Goal: Task Accomplishment & Management: Complete application form

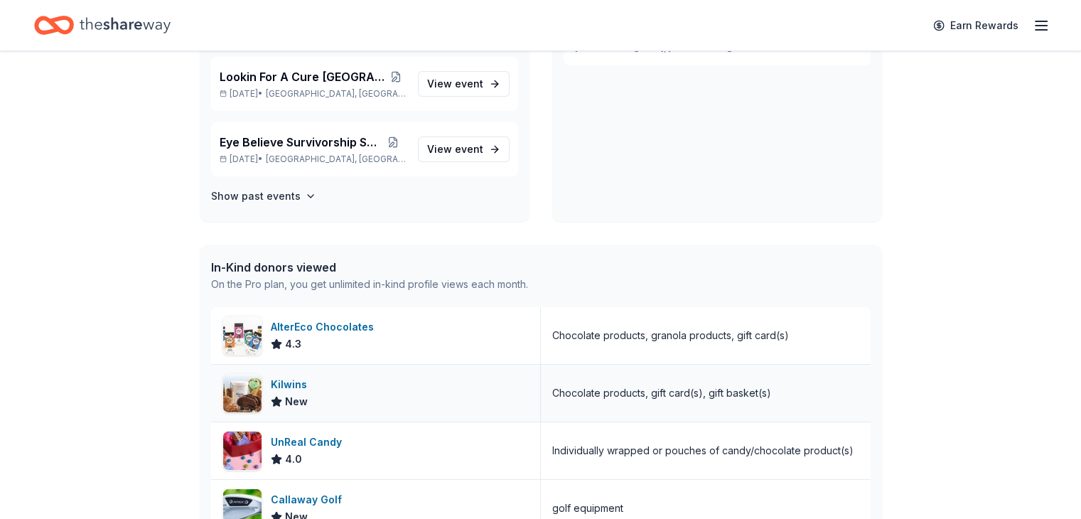
scroll to position [71, 0]
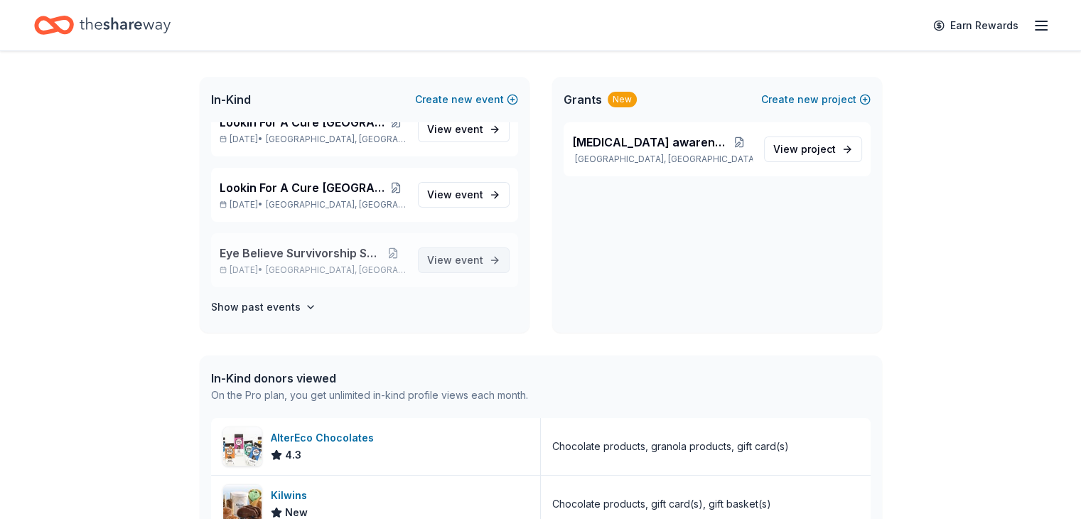
click at [463, 256] on span "event" at bounding box center [469, 260] width 28 height 12
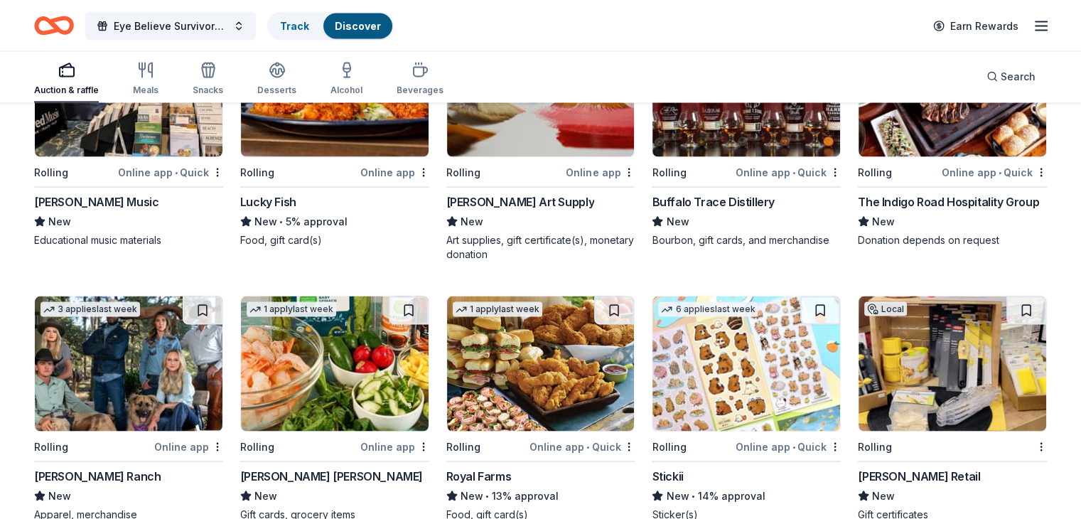
scroll to position [2712, 0]
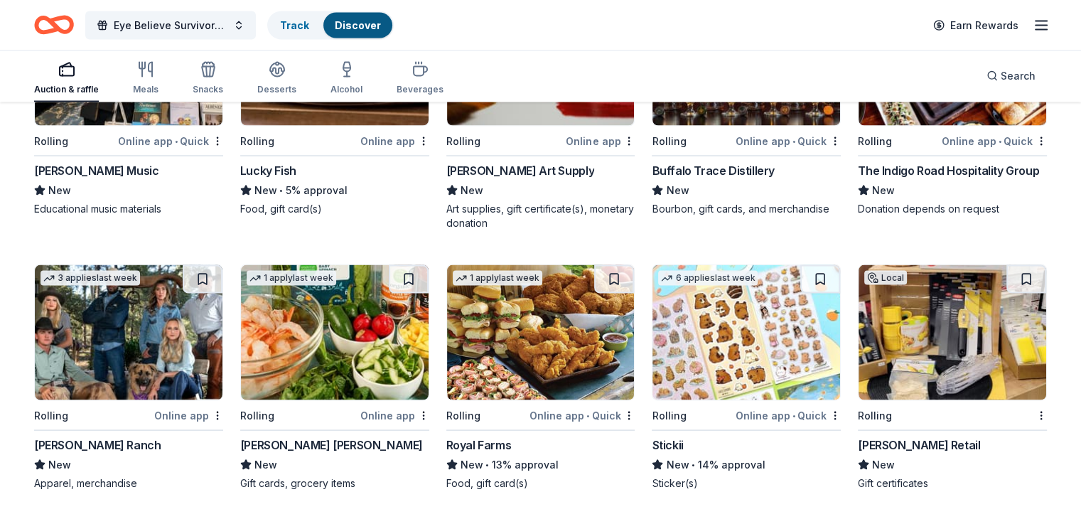
click at [939, 360] on img at bounding box center [952, 332] width 188 height 135
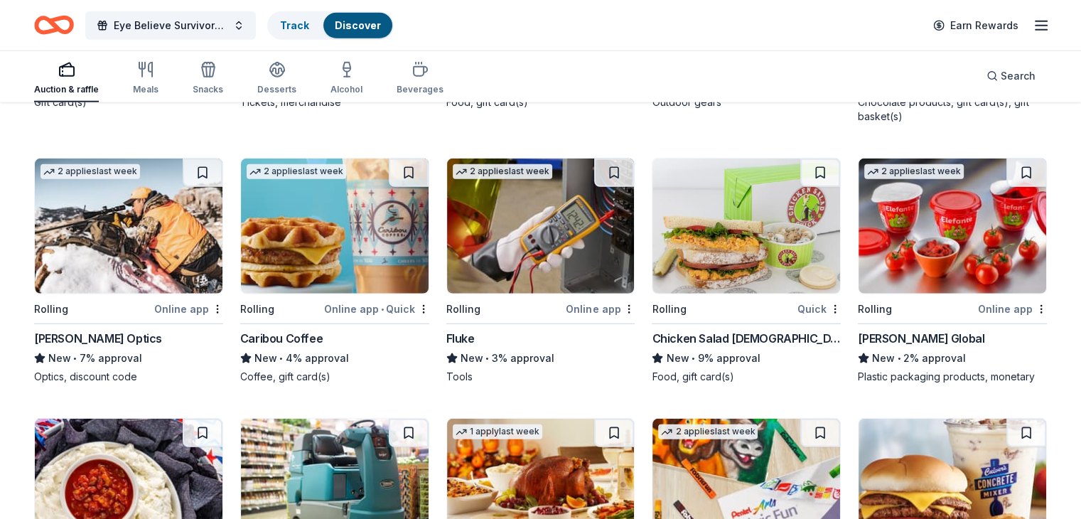
scroll to position [4114, 0]
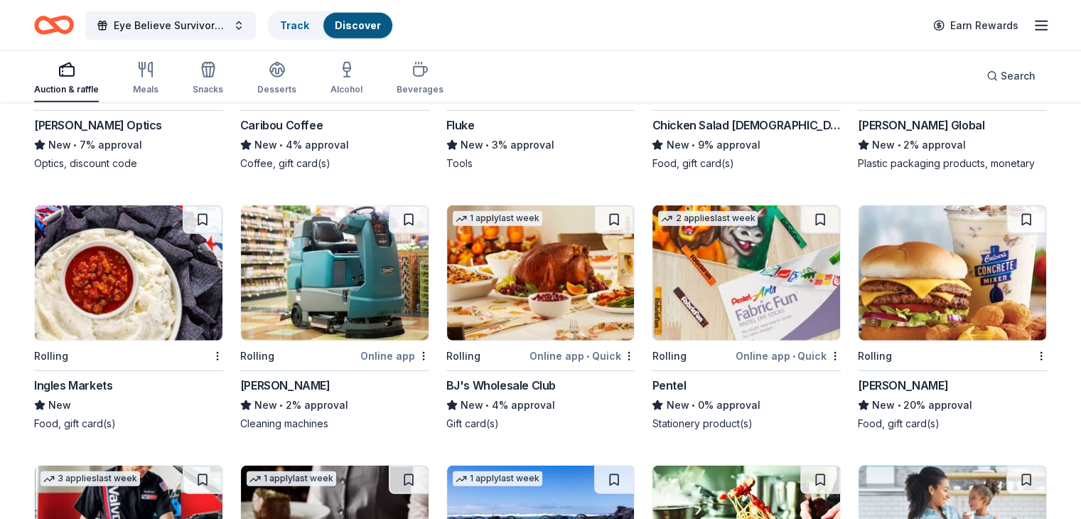
click at [536, 283] on img at bounding box center [541, 272] width 188 height 135
click at [762, 276] on img at bounding box center [746, 272] width 188 height 135
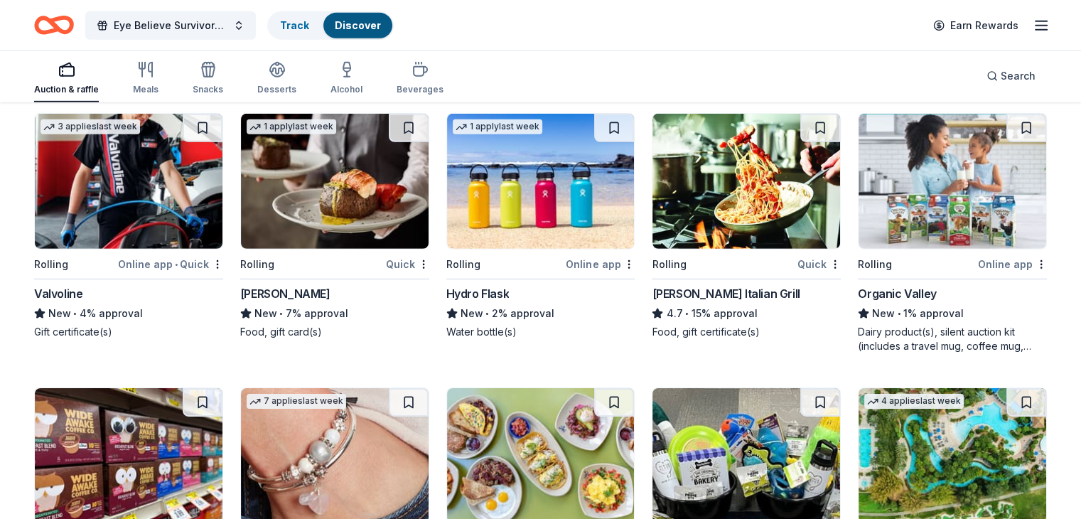
scroll to position [4470, 0]
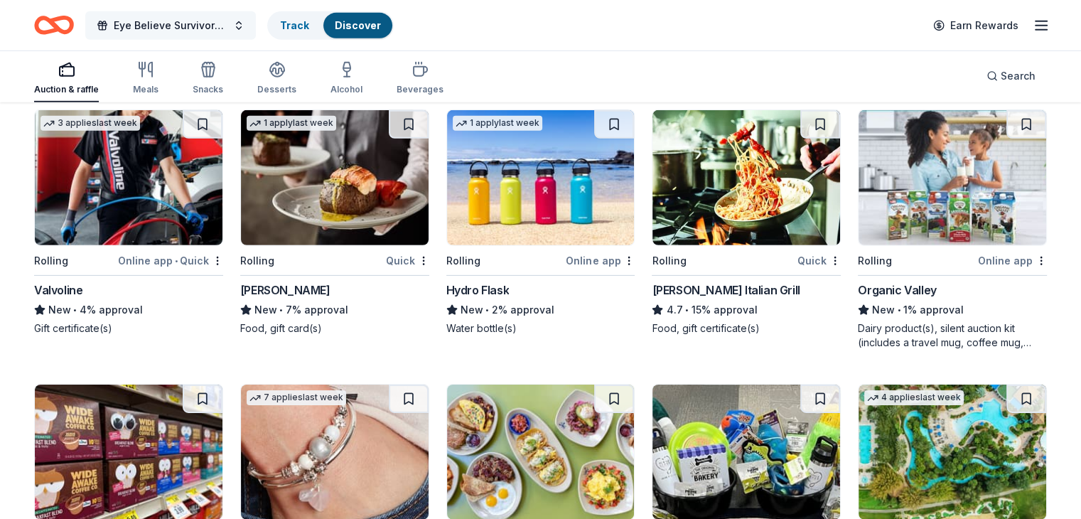
click at [227, 21] on span "Eye Believe Survivorship Semiar" at bounding box center [171, 25] width 114 height 17
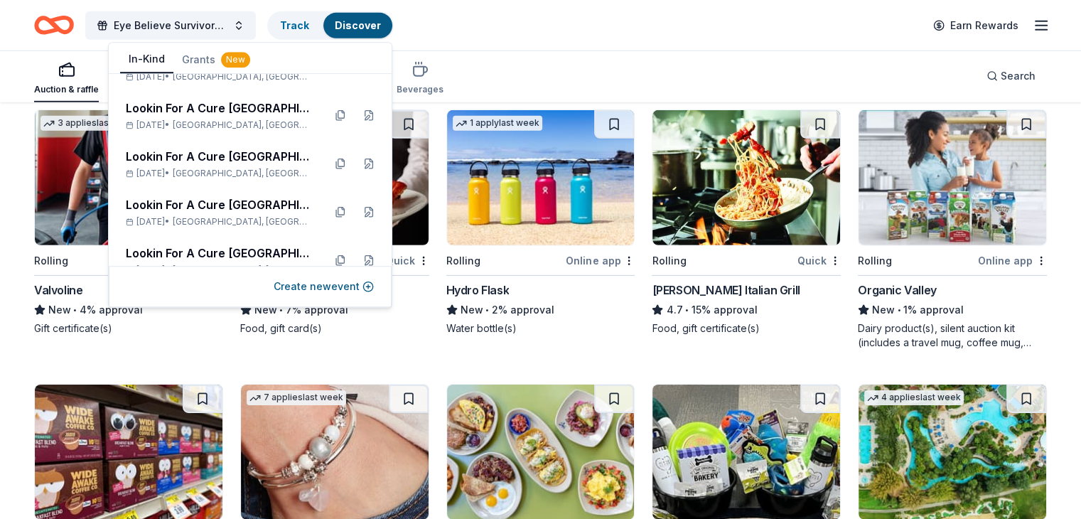
scroll to position [782, 0]
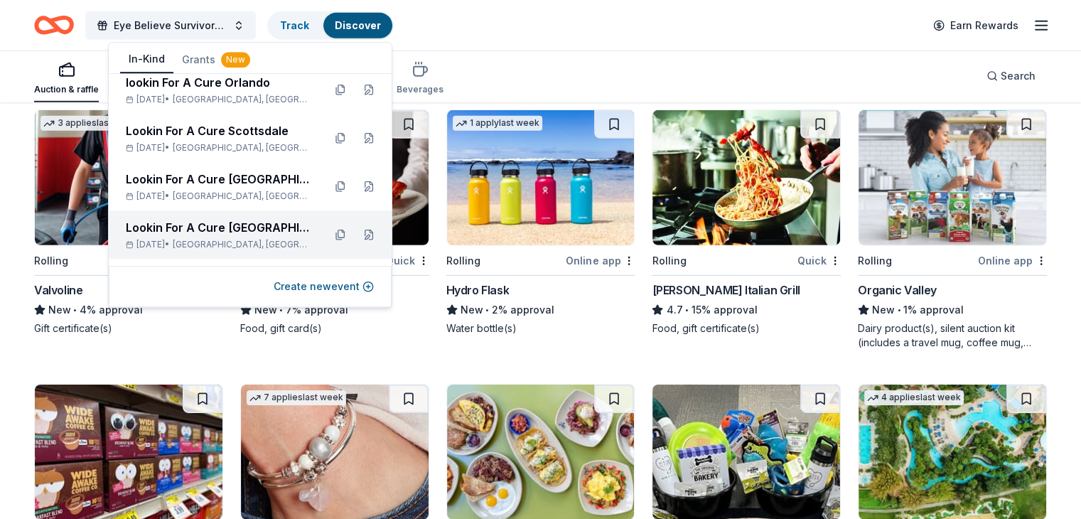
click at [217, 227] on div "Lookin For A Cure [GEOGRAPHIC_DATA]" at bounding box center [219, 227] width 186 height 17
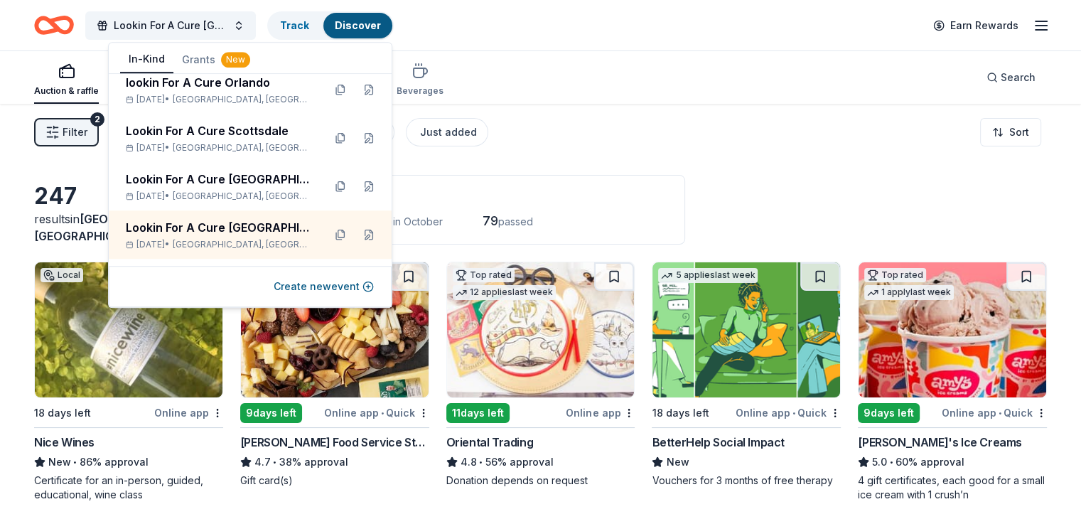
click at [678, 36] on div "Lookin For A Cure Houston Track Discover Earn Rewards" at bounding box center [540, 25] width 1013 height 33
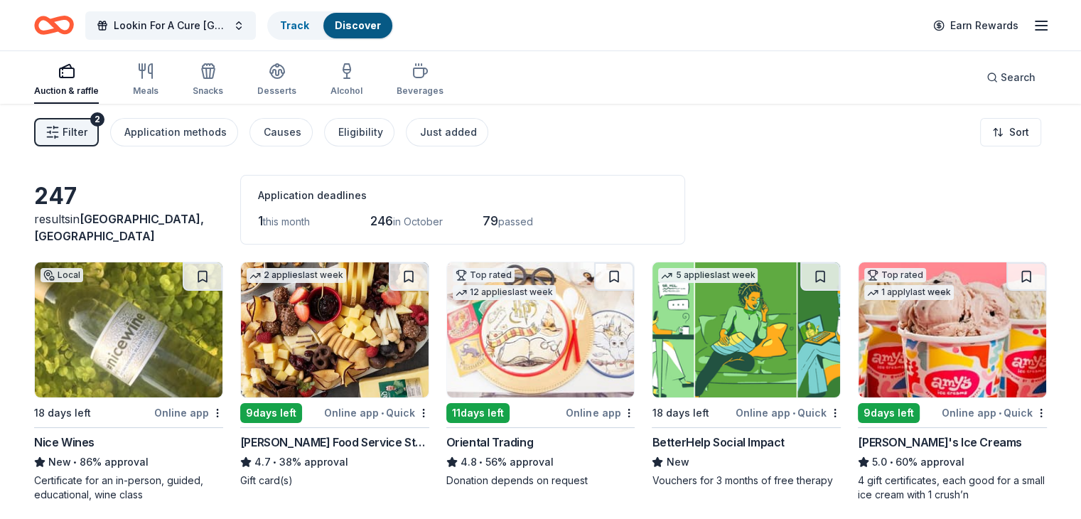
click at [347, 362] on img at bounding box center [335, 329] width 188 height 135
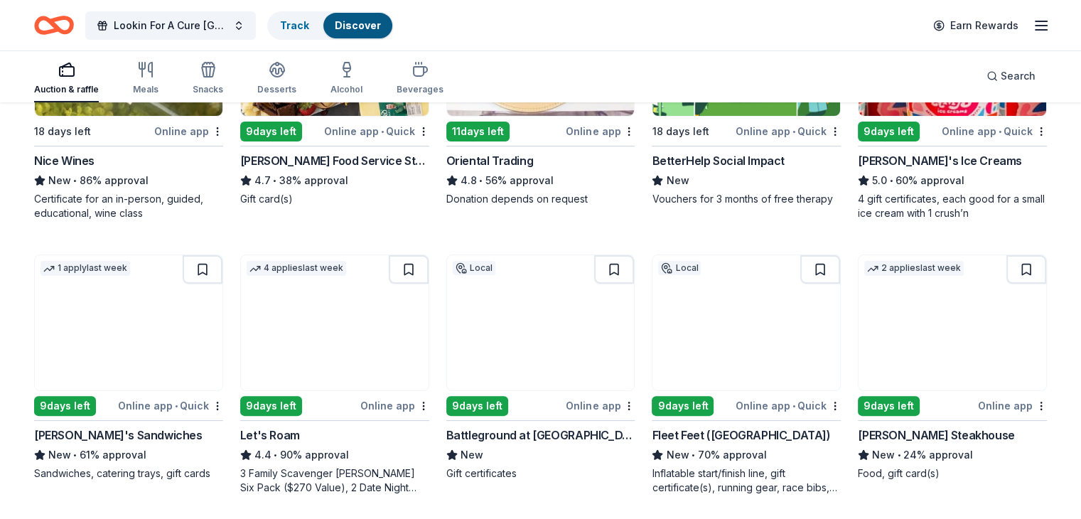
scroll to position [284, 0]
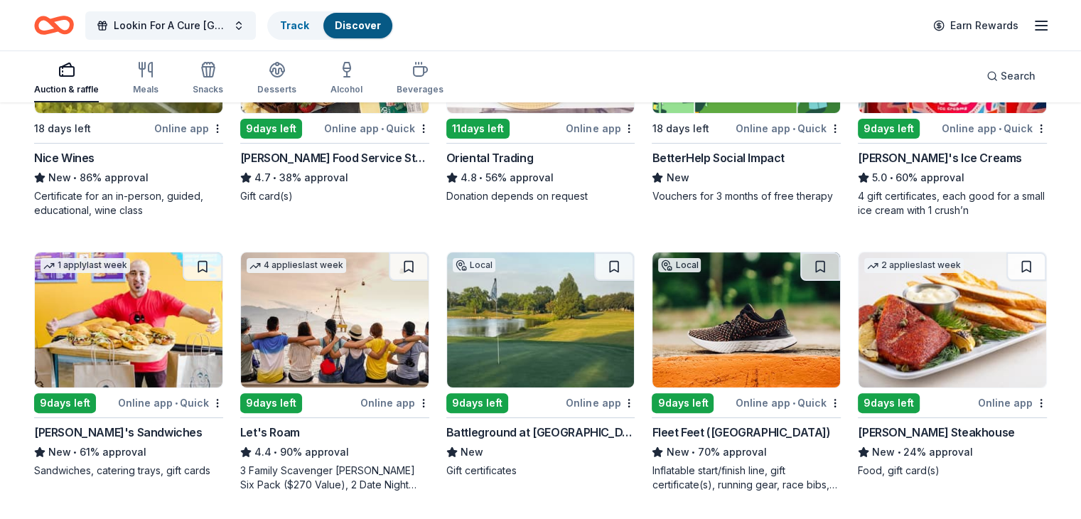
click at [743, 359] on img at bounding box center [746, 319] width 188 height 135
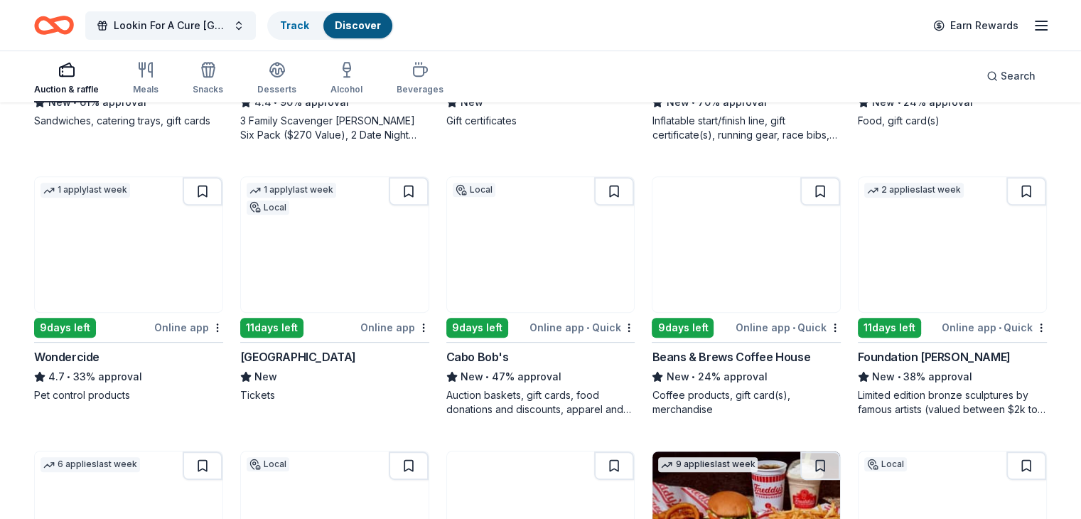
scroll to position [711, 0]
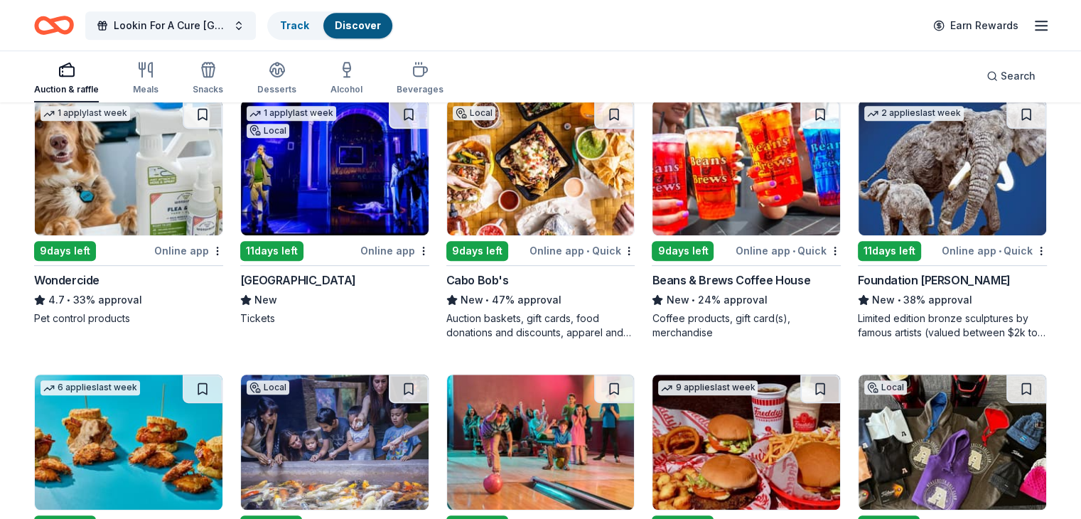
click at [708, 187] on img at bounding box center [746, 167] width 188 height 135
click at [560, 188] on img at bounding box center [541, 167] width 188 height 135
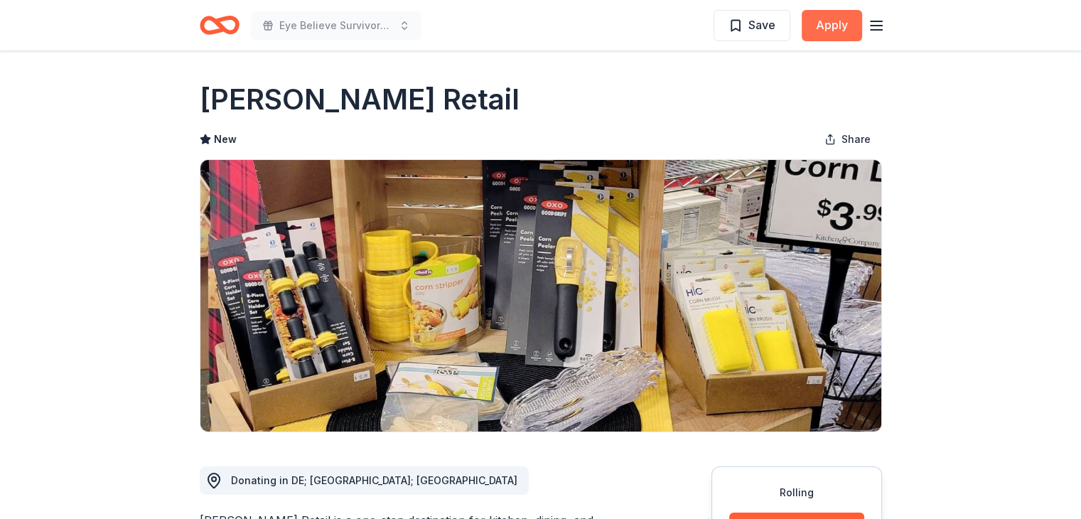
click at [830, 28] on button "Apply" at bounding box center [832, 25] width 60 height 31
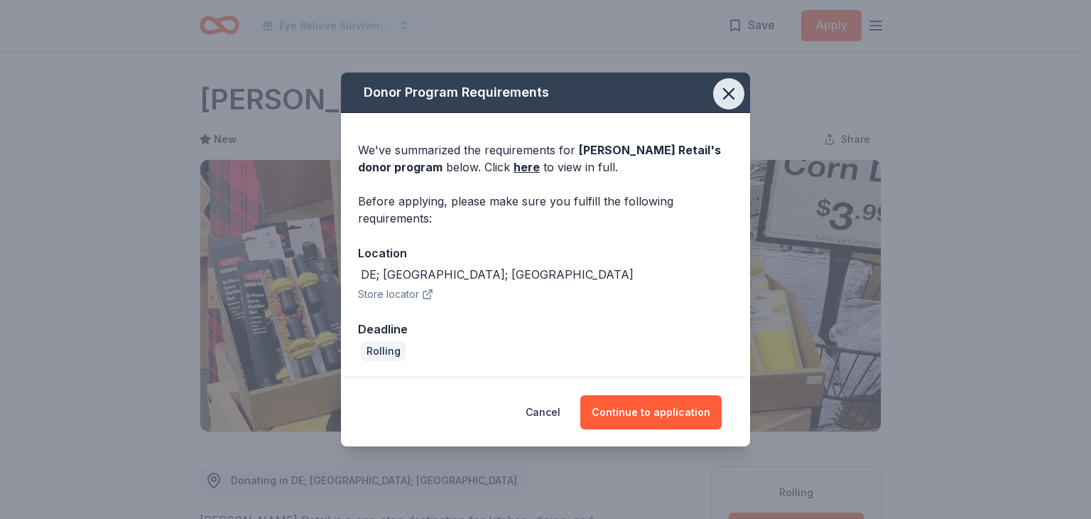
click at [735, 94] on icon "button" at bounding box center [729, 94] width 20 height 20
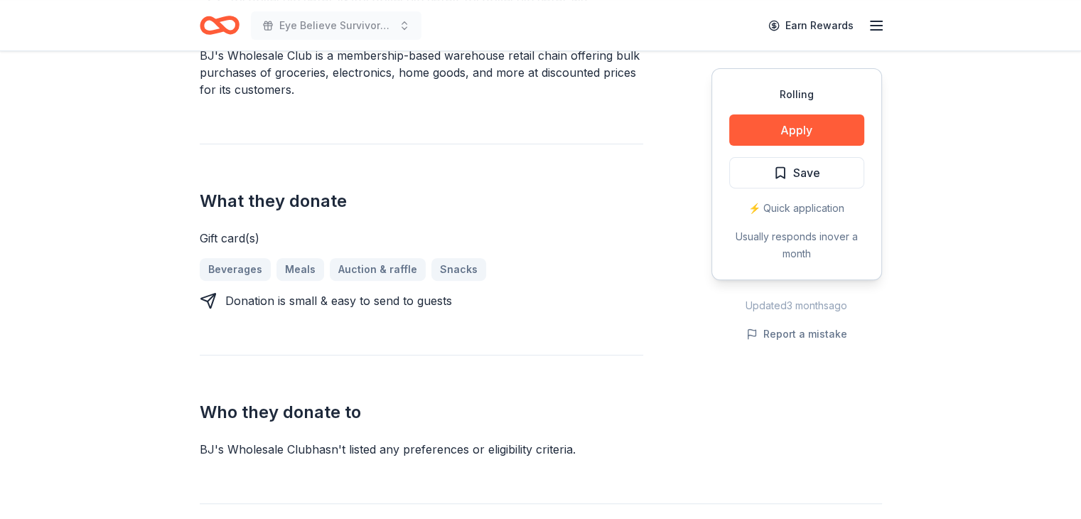
scroll to position [497, 0]
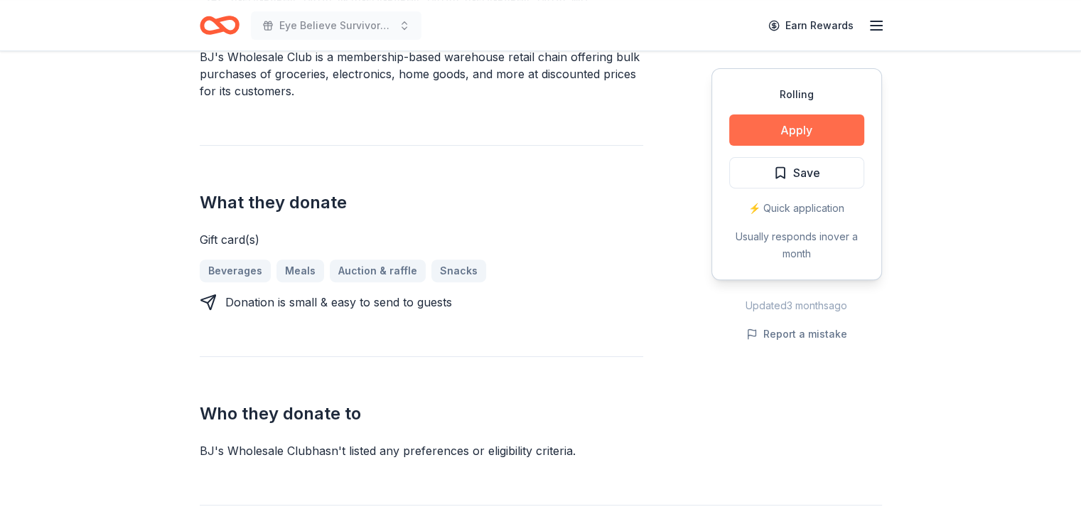
click at [803, 135] on button "Apply" at bounding box center [796, 129] width 135 height 31
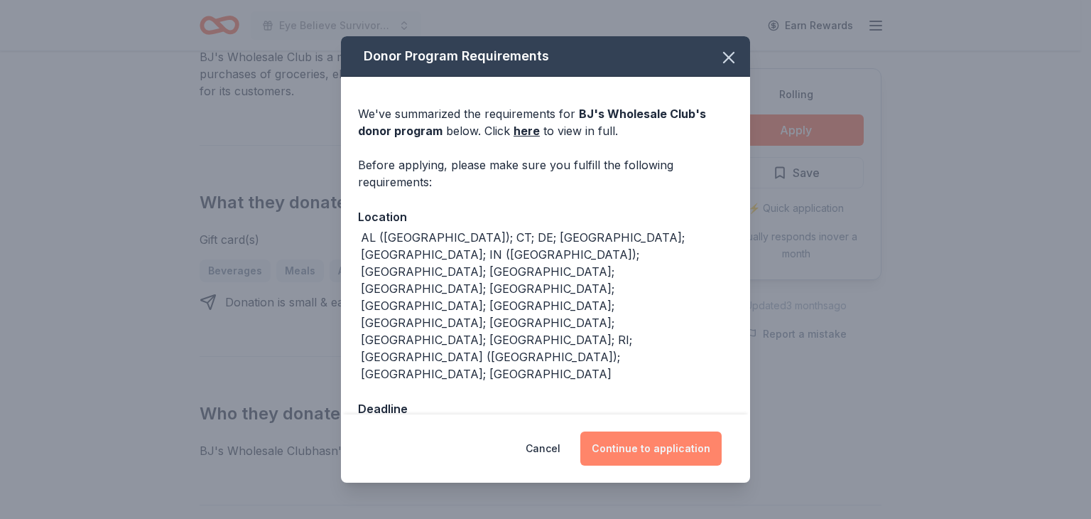
click at [648, 431] on button "Continue to application" at bounding box center [651, 448] width 141 height 34
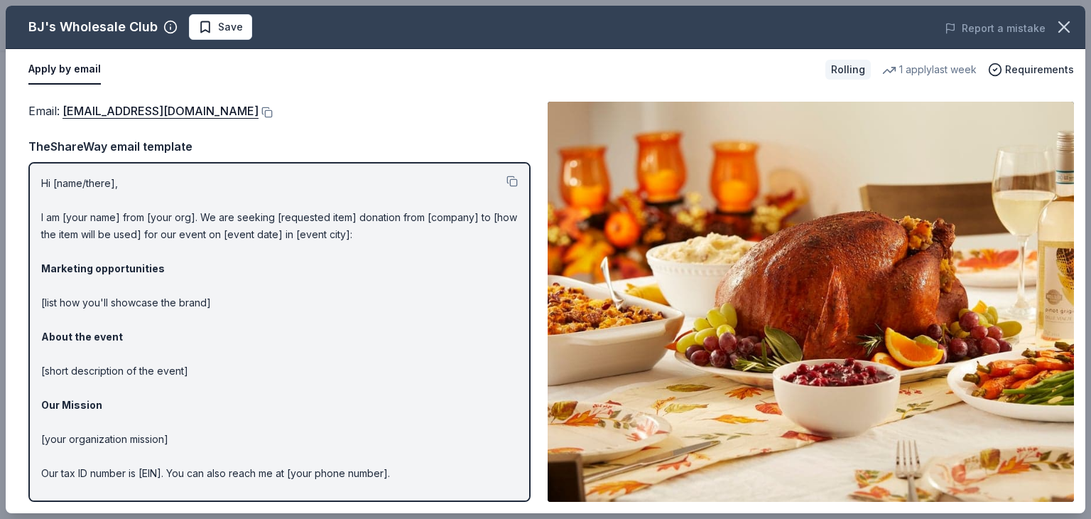
drag, startPoint x: 112, startPoint y: 109, endPoint x: 298, endPoint y: 85, distance: 188.4
click at [298, 85] on div "Apply by email Rolling 1 apply last week Requirements" at bounding box center [546, 69] width 1080 height 41
click at [259, 109] on button at bounding box center [266, 112] width 14 height 11
click at [507, 180] on button at bounding box center [512, 181] width 11 height 11
click at [1066, 28] on icon "button" at bounding box center [1064, 27] width 10 height 10
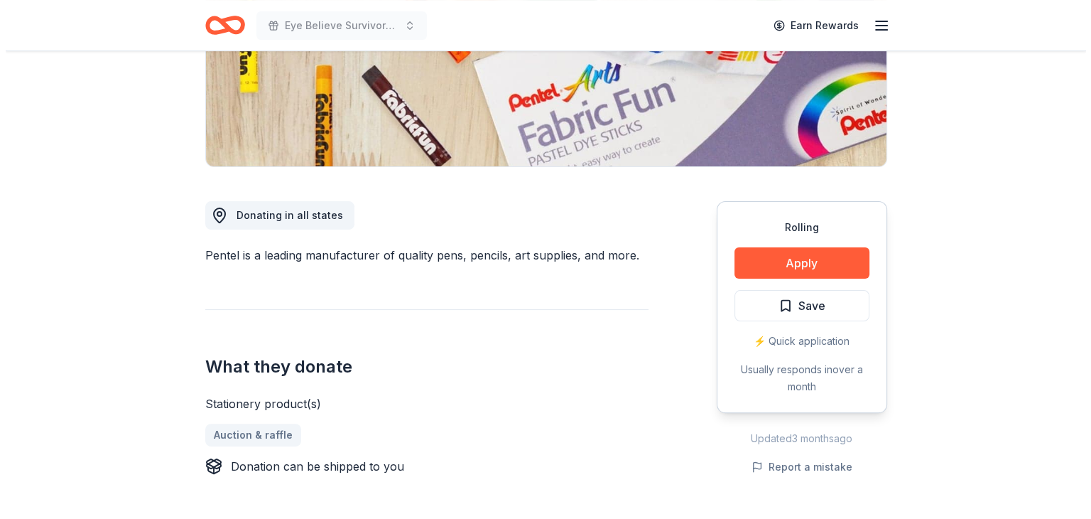
scroll to position [355, 0]
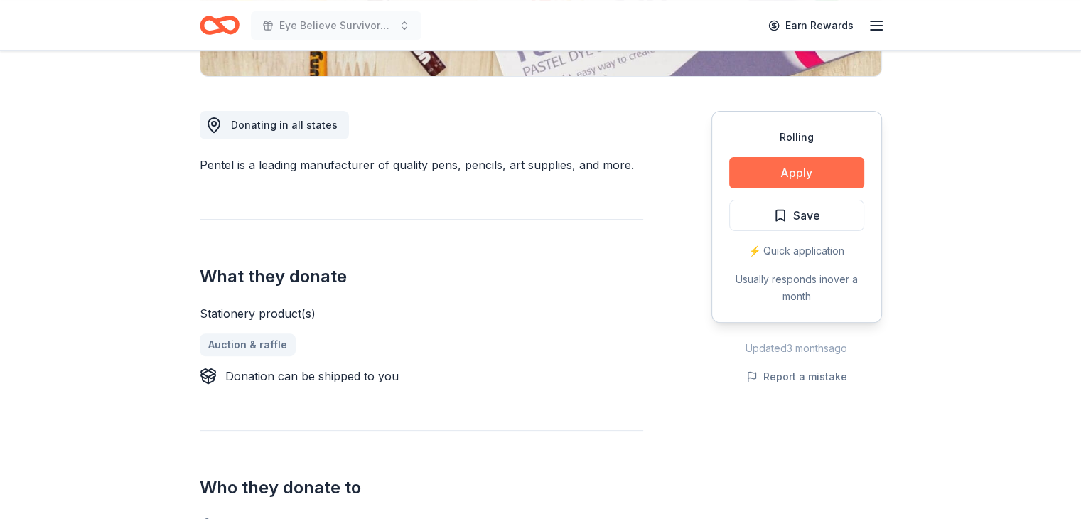
click at [793, 171] on button "Apply" at bounding box center [796, 172] width 135 height 31
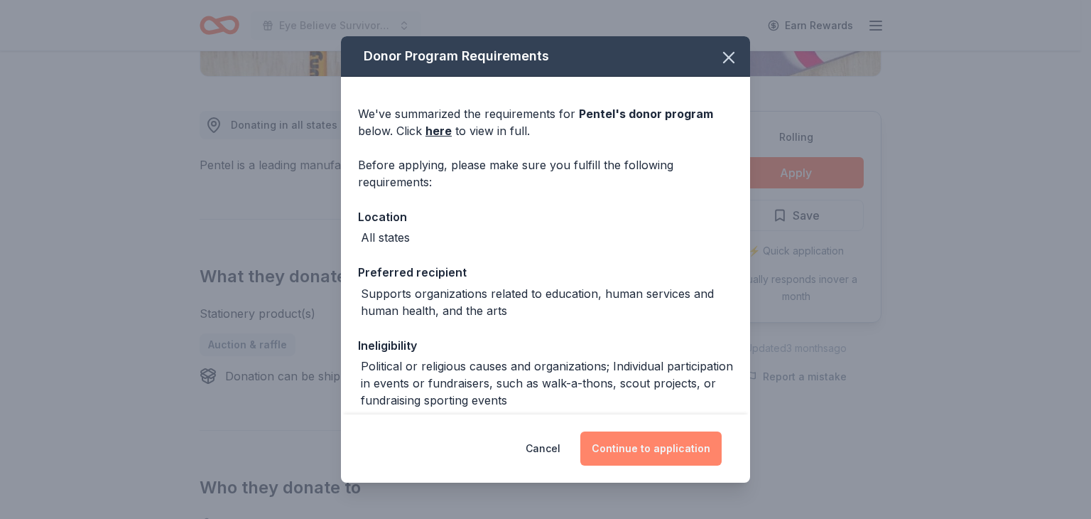
click at [649, 447] on button "Continue to application" at bounding box center [651, 448] width 141 height 34
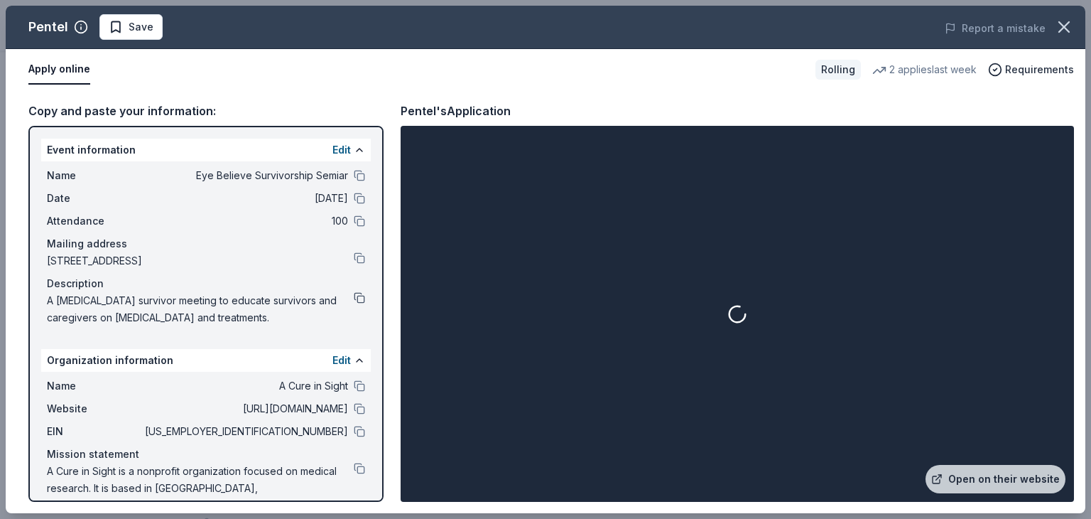
click at [354, 296] on button at bounding box center [359, 297] width 11 height 11
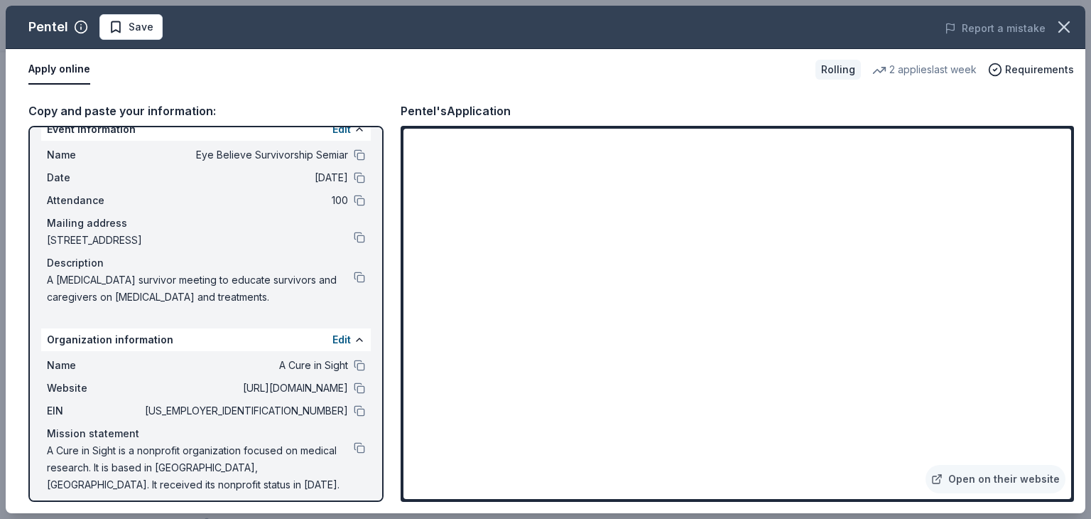
scroll to position [30, 0]
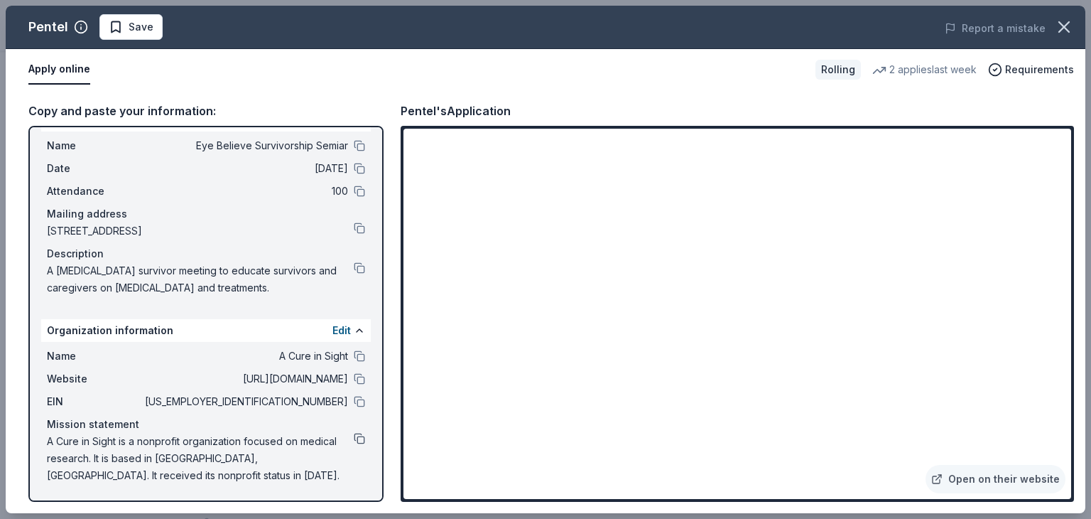
click at [354, 437] on button at bounding box center [359, 438] width 11 height 11
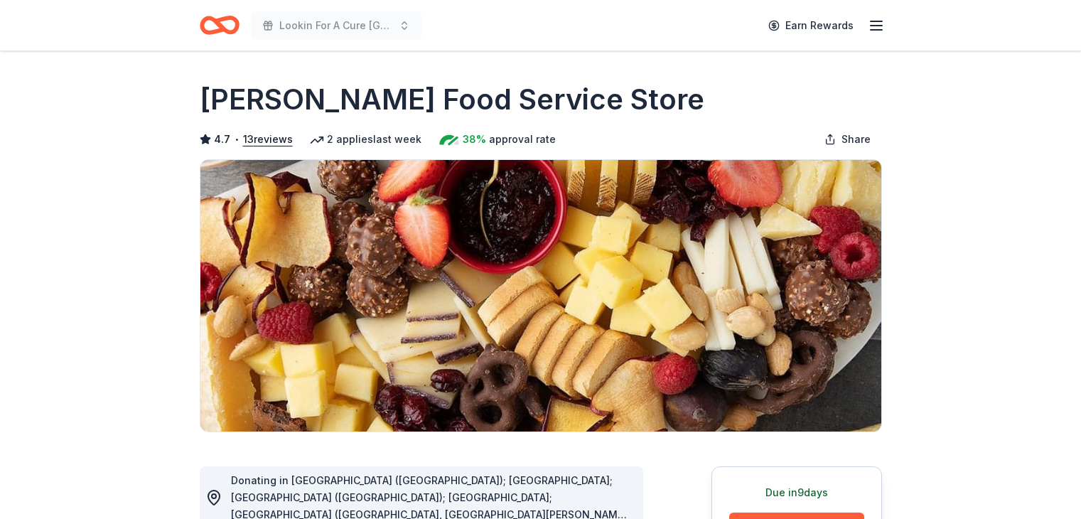
scroll to position [213, 0]
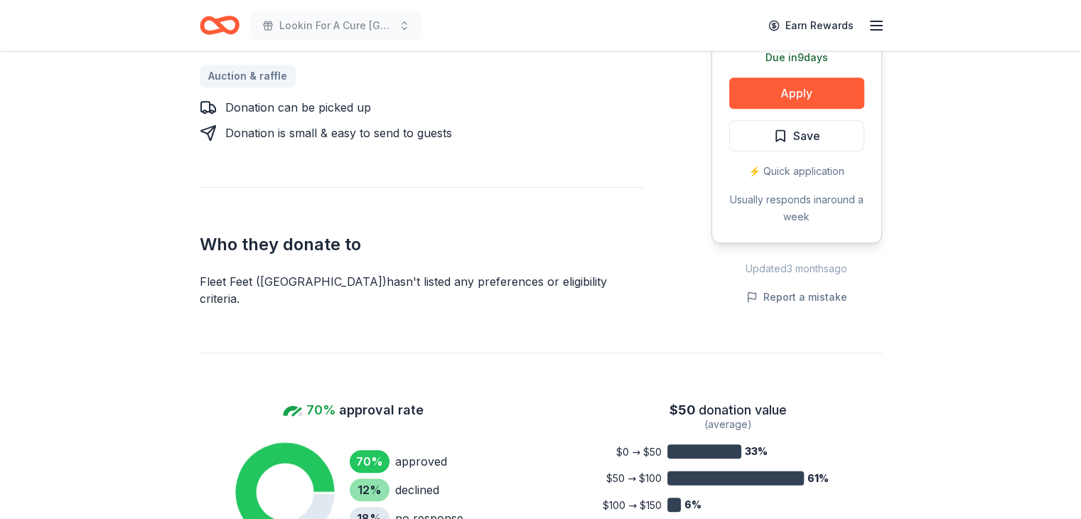
scroll to position [640, 0]
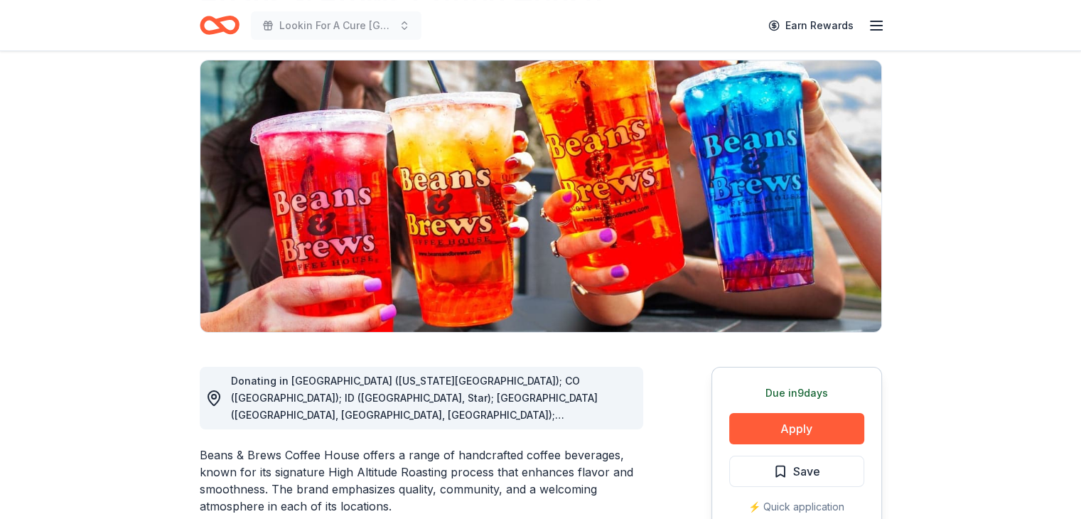
scroll to position [142, 0]
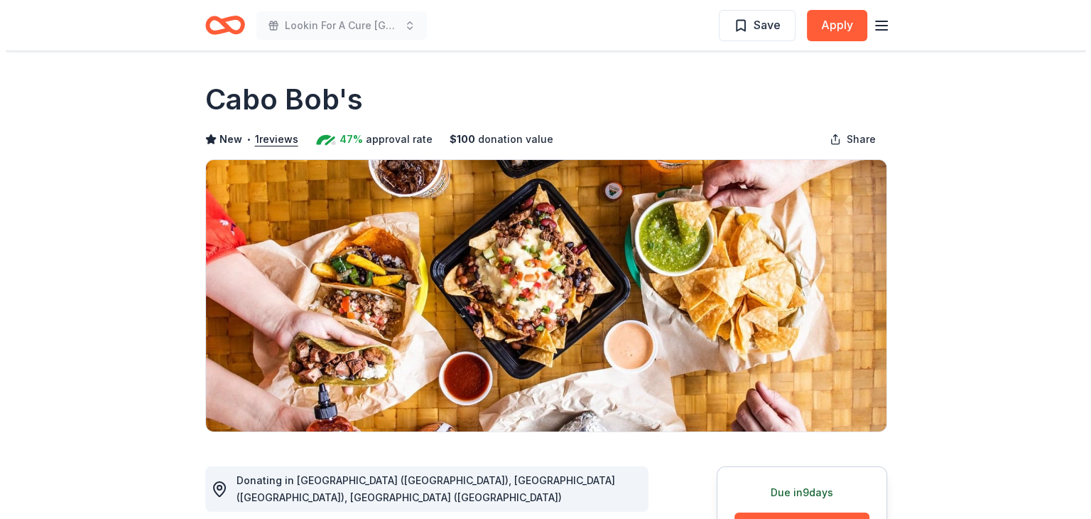
scroll to position [213, 0]
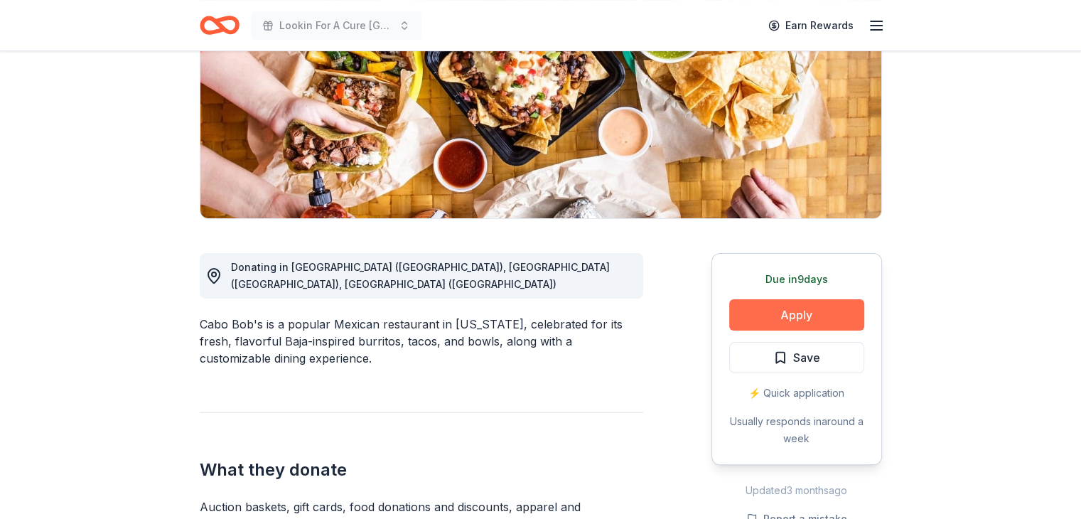
click at [783, 319] on button "Apply" at bounding box center [796, 314] width 135 height 31
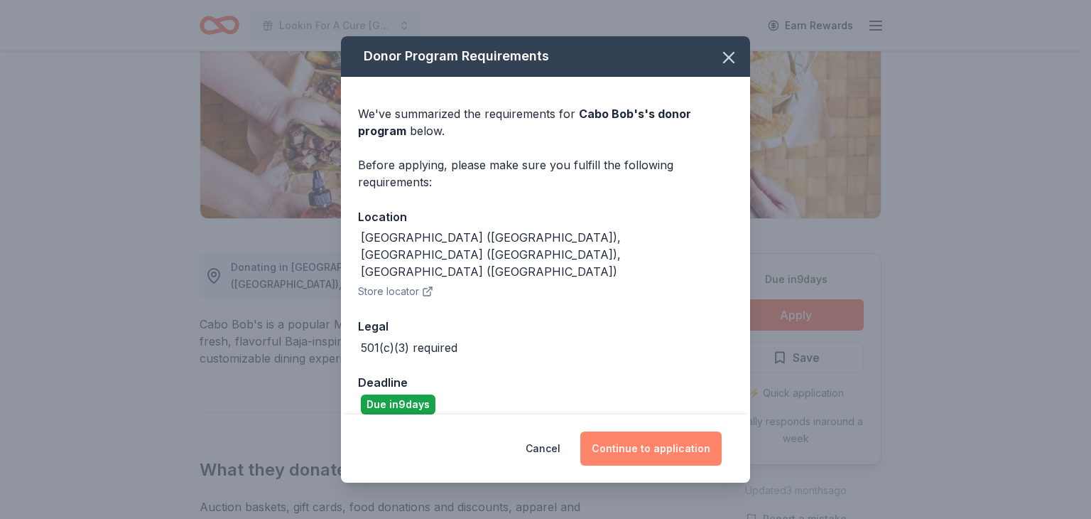
click at [652, 441] on button "Continue to application" at bounding box center [651, 448] width 141 height 34
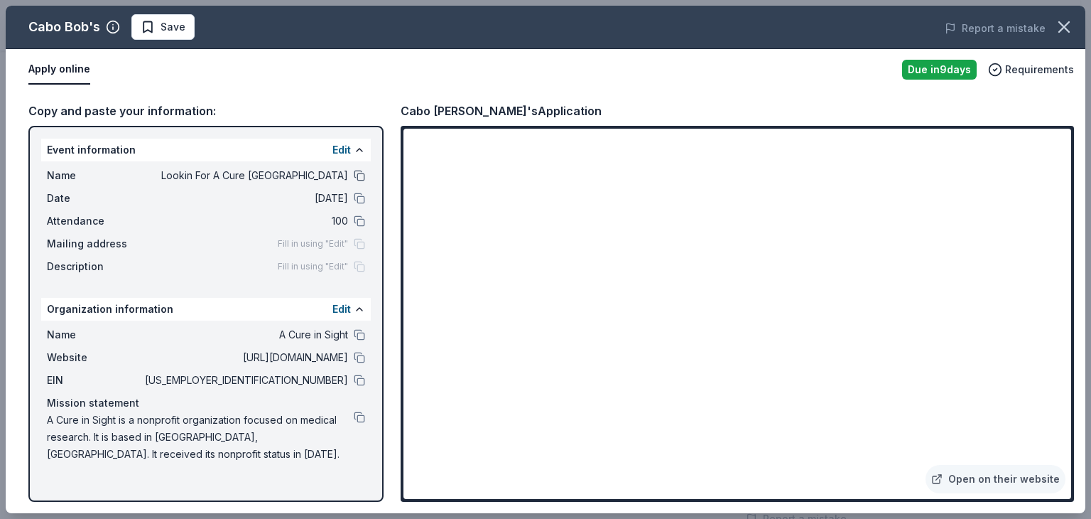
click at [357, 174] on button at bounding box center [359, 175] width 11 height 11
